Goal: Transaction & Acquisition: Purchase product/service

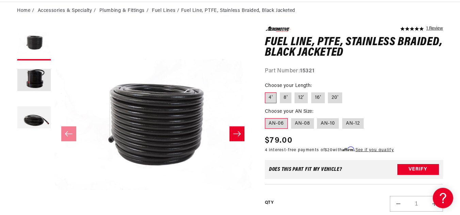
click at [279, 123] on label "AN-06" at bounding box center [276, 123] width 23 height 11
click at [267, 117] on input "AN-06" at bounding box center [267, 117] width 0 height 0
click at [240, 135] on icon "Slide right" at bounding box center [236, 134] width 7 height 5
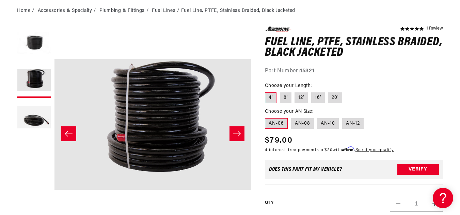
scroll to position [0, 797]
click at [235, 135] on icon "Slide right" at bounding box center [237, 134] width 8 height 7
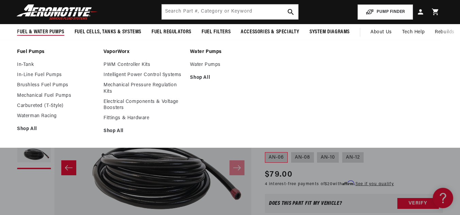
scroll to position [2, 0]
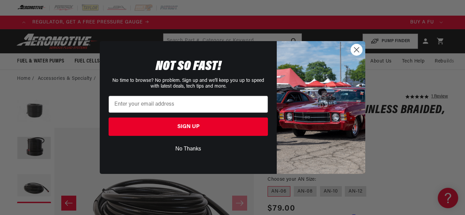
click at [194, 147] on button "No Thanks" at bounding box center [188, 149] width 159 height 13
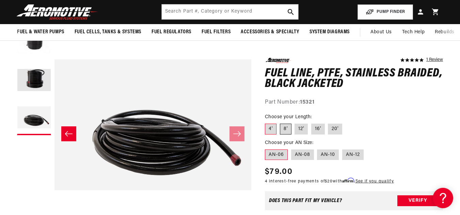
click at [286, 129] on label "8'" at bounding box center [286, 129] width 12 height 11
click at [280, 123] on input "8'" at bounding box center [280, 123] width 0 height 0
radio input "true"
